Goal: Task Accomplishment & Management: Manage account settings

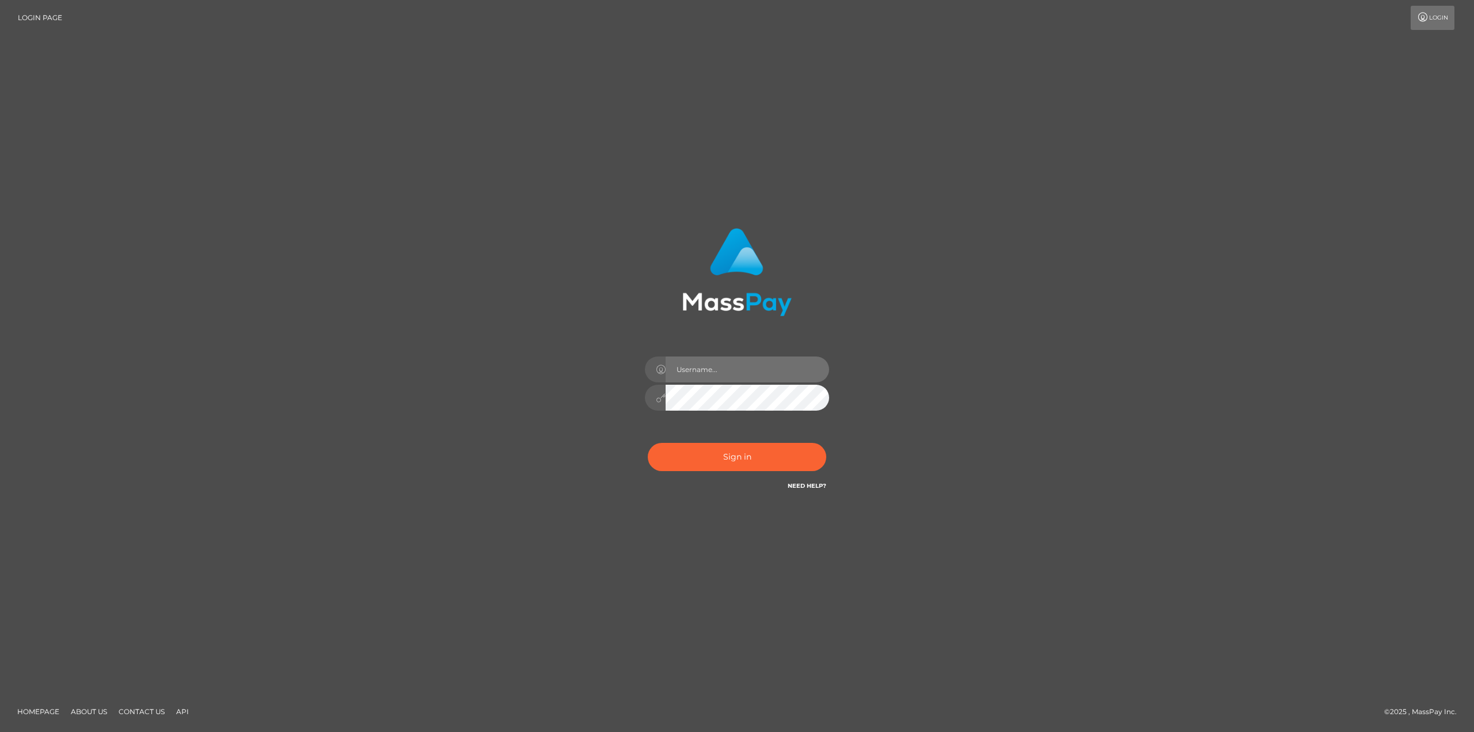
click at [717, 367] on input "text" at bounding box center [748, 369] width 164 height 26
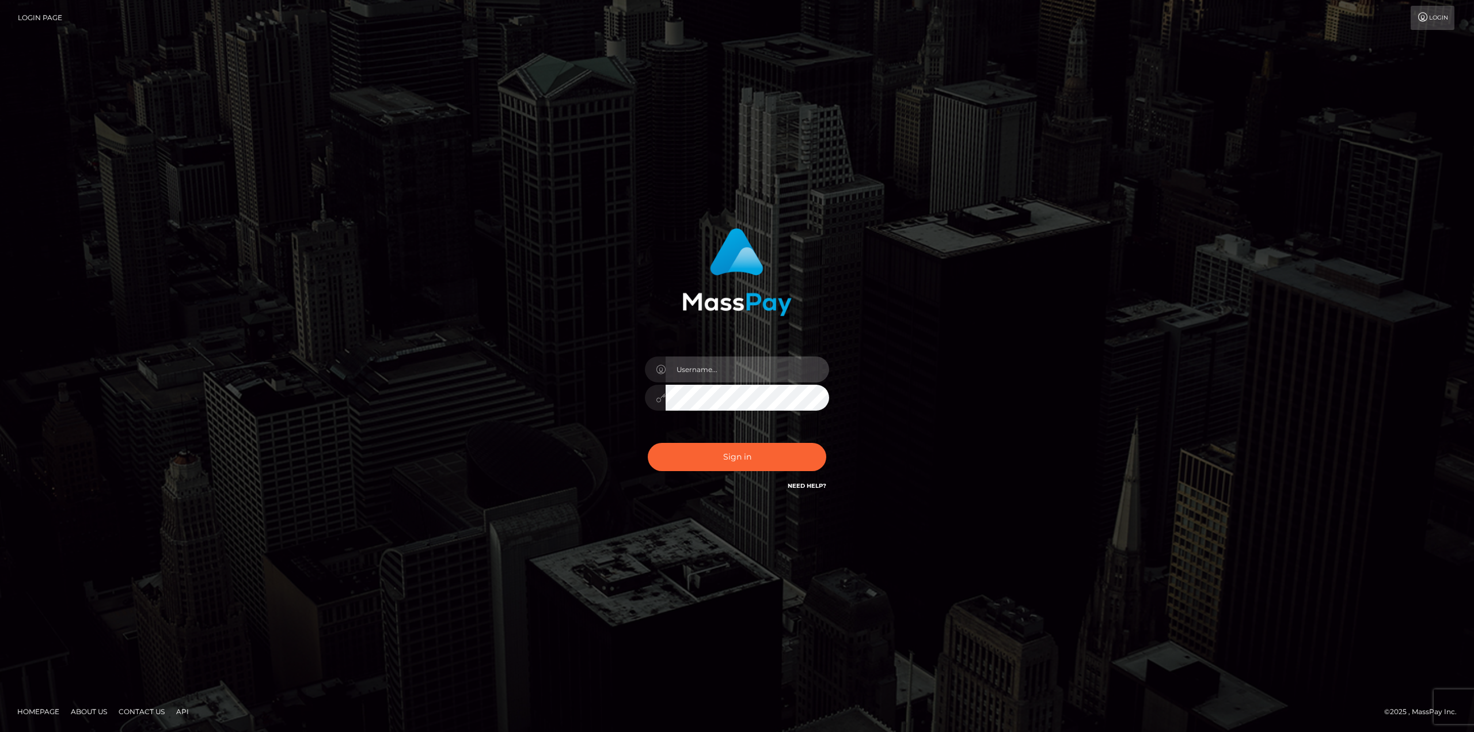
click at [719, 370] on input "text" at bounding box center [748, 369] width 164 height 26
type input "antonio.ace"
click at [767, 452] on button "Sign in" at bounding box center [737, 457] width 179 height 28
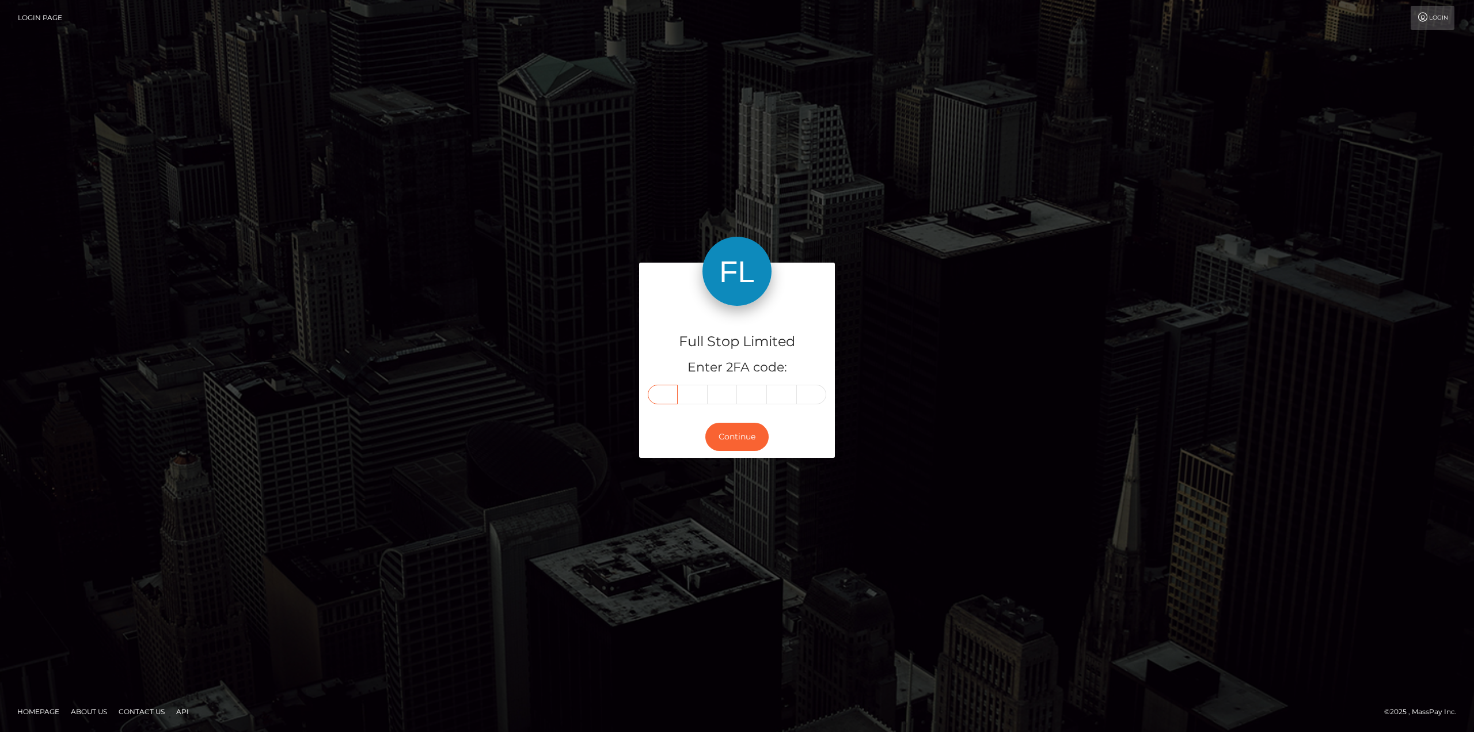
click at [670, 392] on input "text" at bounding box center [663, 395] width 30 height 20
type input "6"
type input "8"
type input "4"
type input "1"
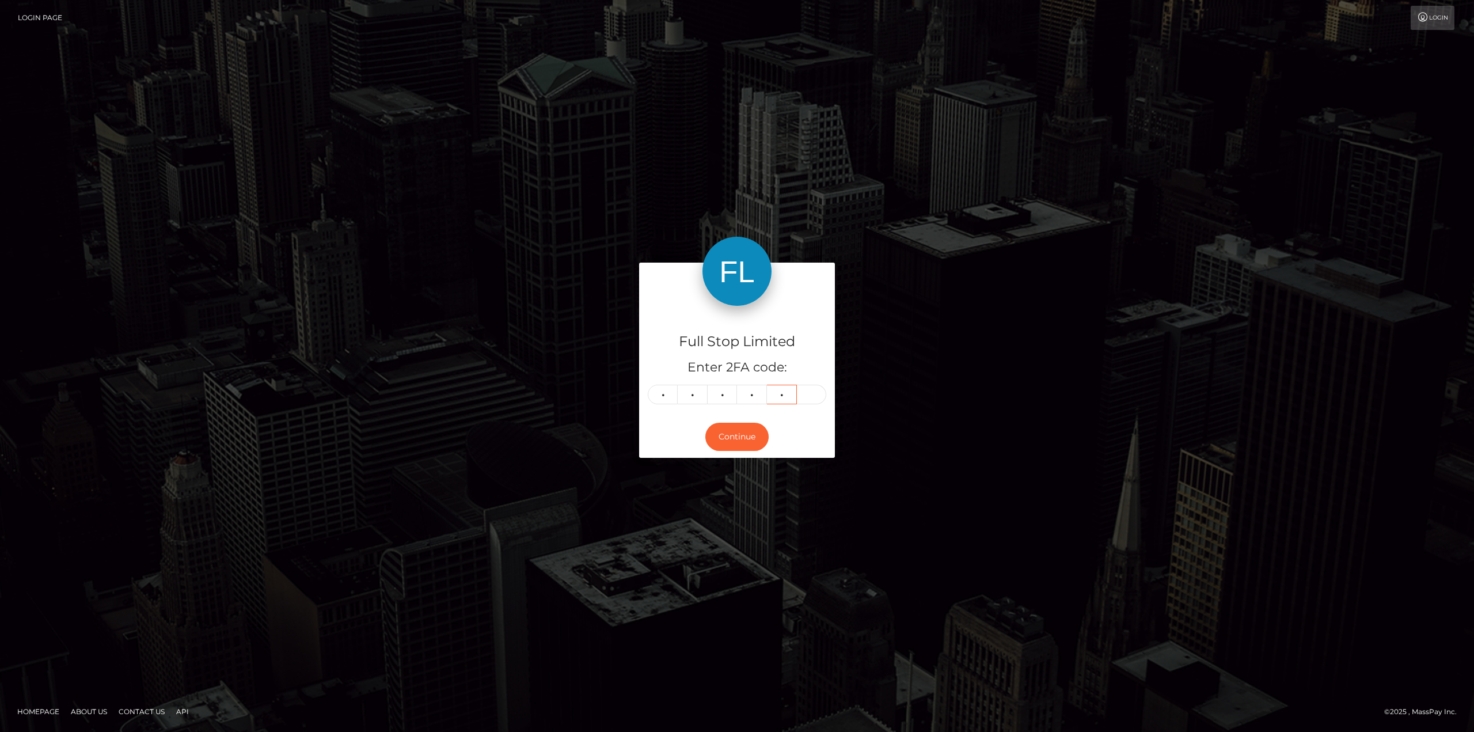
type input "9"
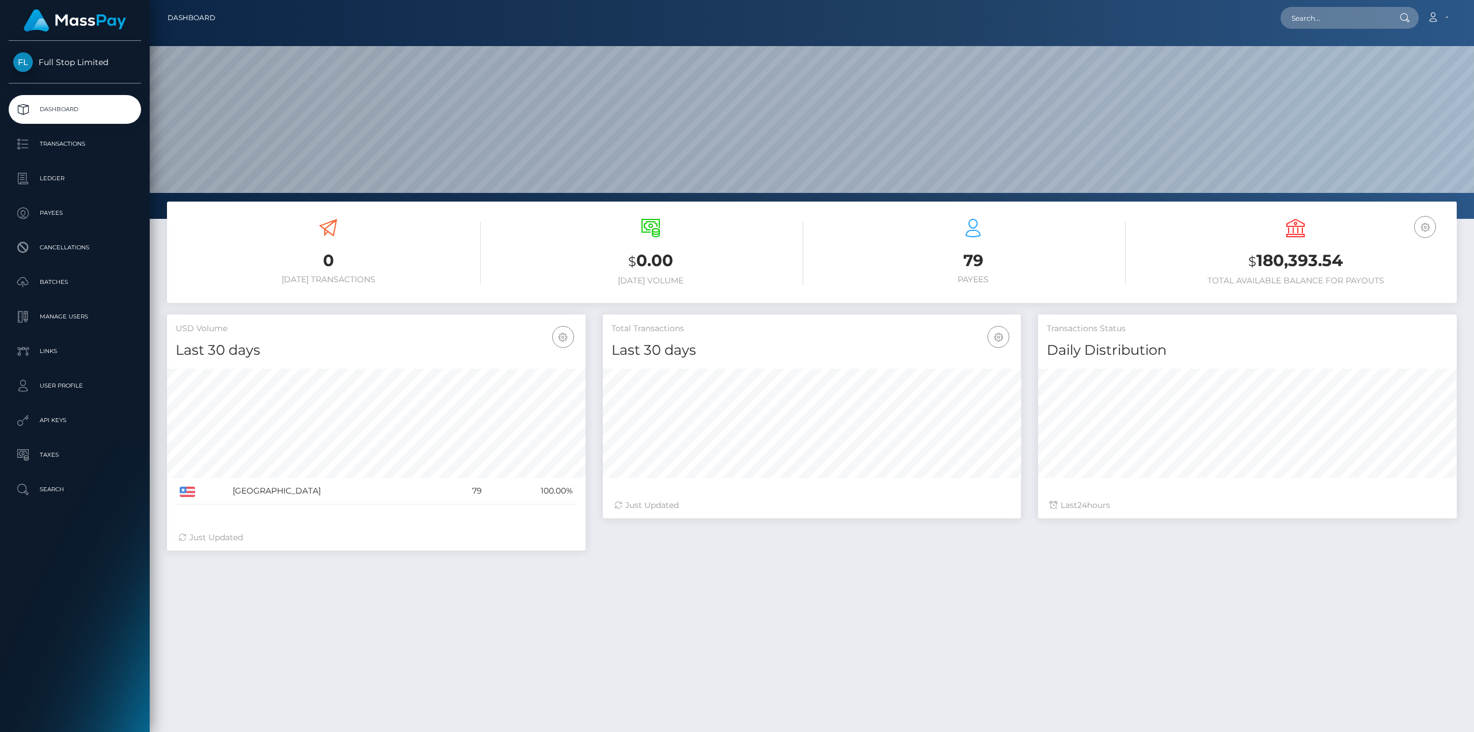
scroll to position [204, 418]
click at [1445, 14] on link "Account" at bounding box center [1438, 18] width 34 height 24
click at [1413, 72] on link "Logout" at bounding box center [1410, 73] width 92 height 21
